Goal: Information Seeking & Learning: Learn about a topic

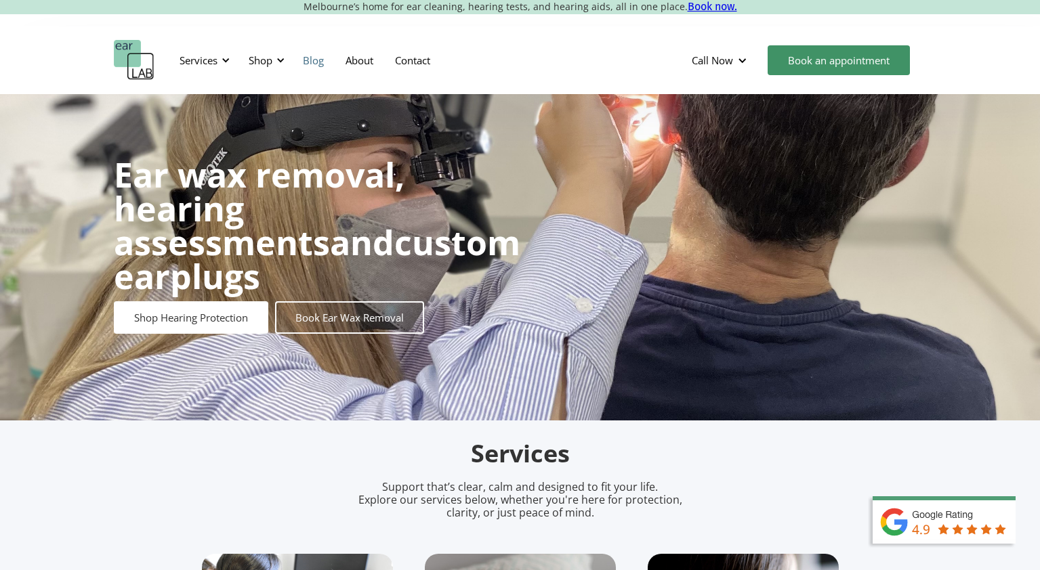
scroll to position [17, 0]
click at [198, 58] on div "Services" at bounding box center [198, 61] width 38 height 14
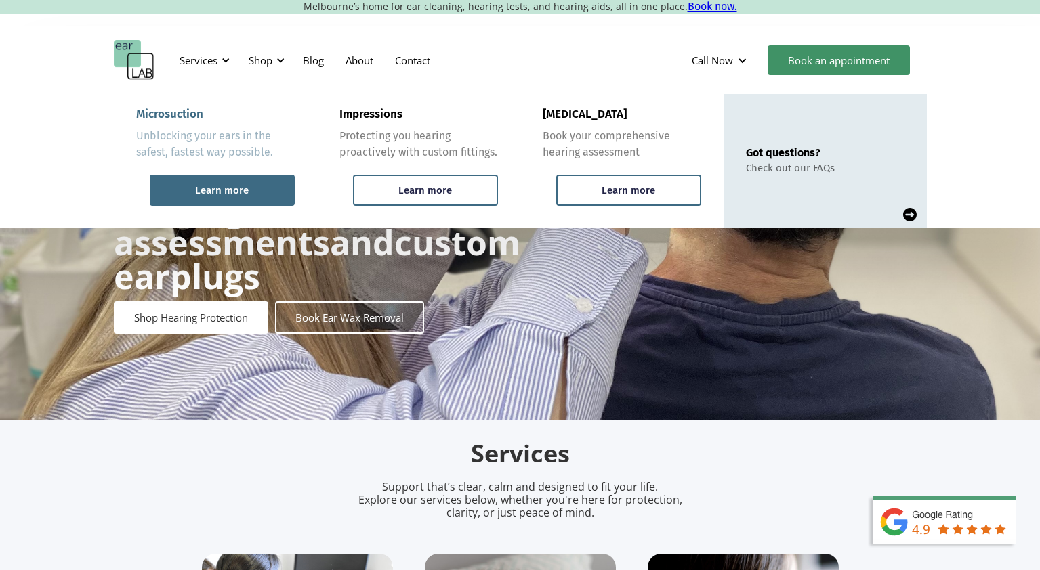
click at [212, 205] on div "Learn more" at bounding box center [222, 190] width 145 height 31
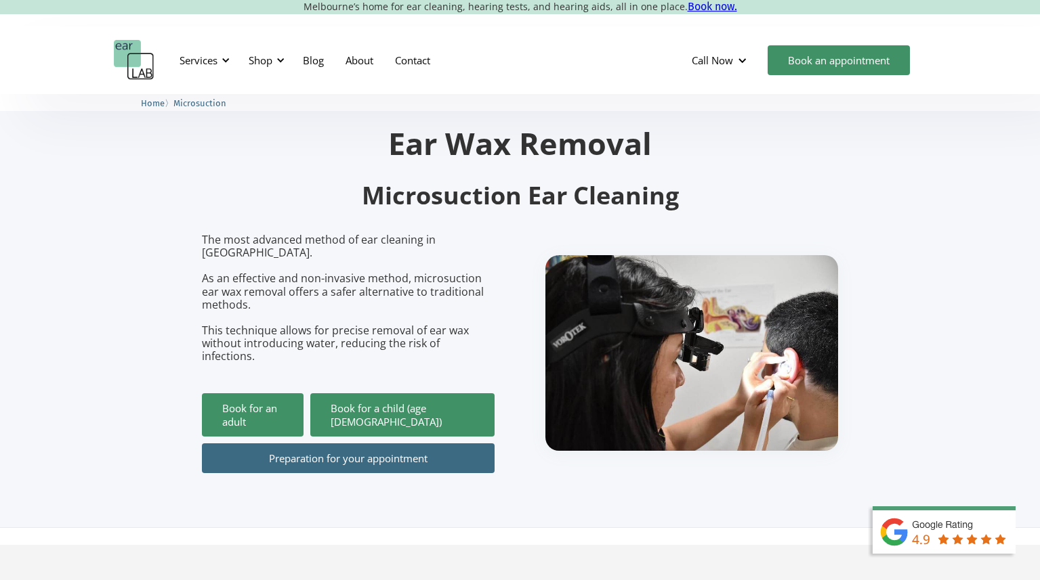
scroll to position [220, 0]
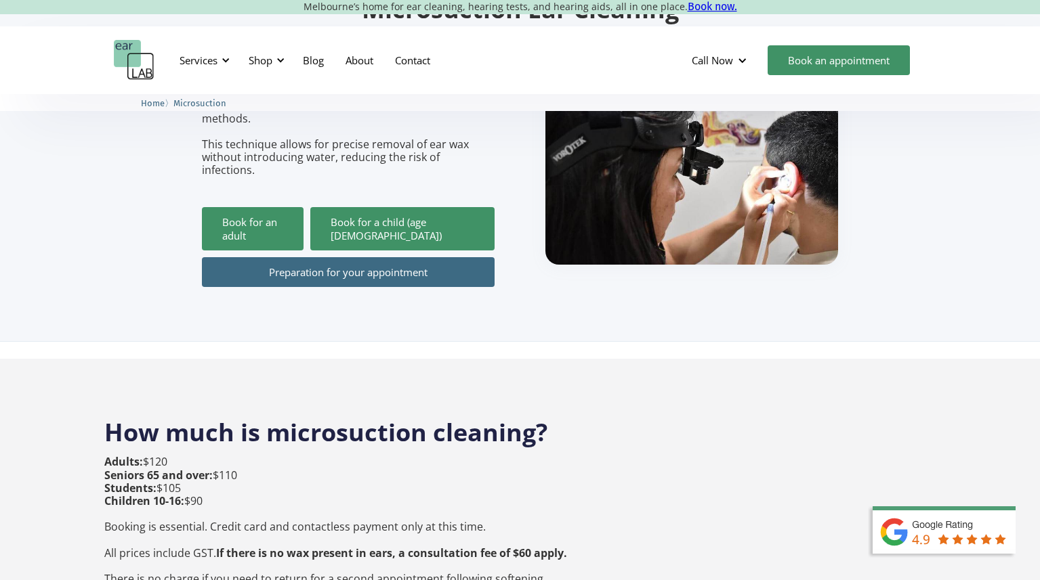
click at [272, 488] on p "Adults: $120 Seniors 65 and over: $110 Students: $105 Children 10-16: $90 Booki…" at bounding box center [335, 534] width 463 height 156
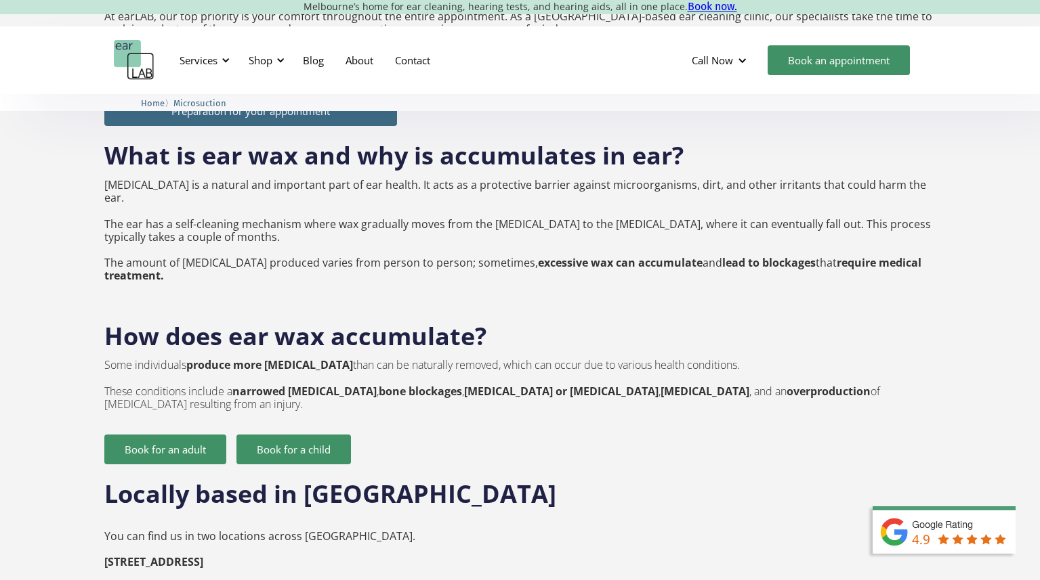
scroll to position [1727, 0]
